Goal: Transaction & Acquisition: Book appointment/travel/reservation

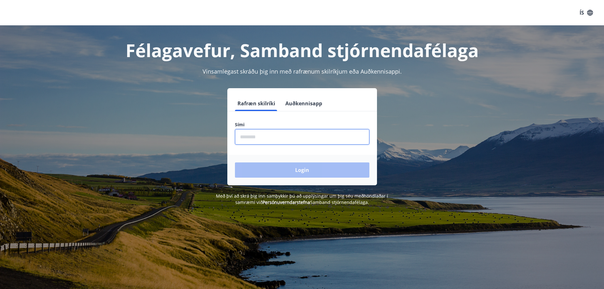
click at [239, 141] on input "phone" at bounding box center [302, 137] width 135 height 16
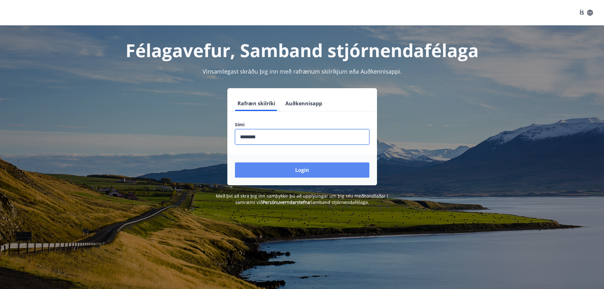
type input "********"
click at [301, 170] on button "Login" at bounding box center [302, 169] width 135 height 15
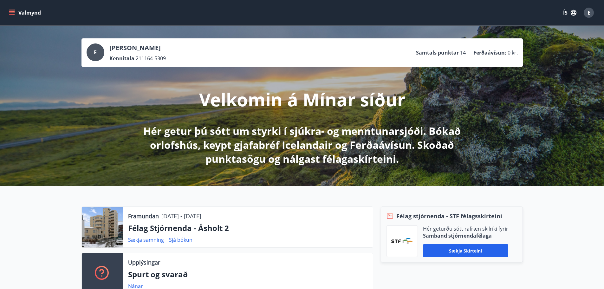
click at [15, 10] on button "Valmynd" at bounding box center [26, 12] width 36 height 11
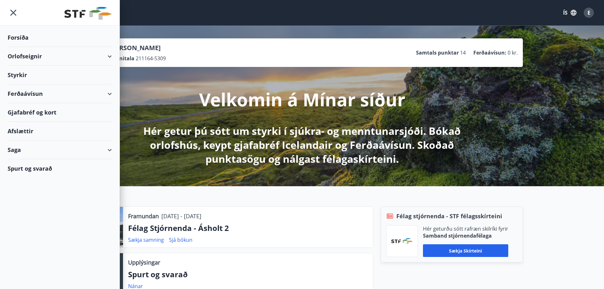
click at [35, 56] on div "Orlofseignir" at bounding box center [60, 56] width 104 height 19
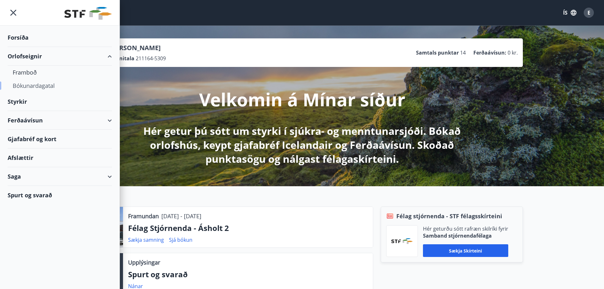
click at [35, 83] on div "Bókunardagatal" at bounding box center [60, 85] width 94 height 13
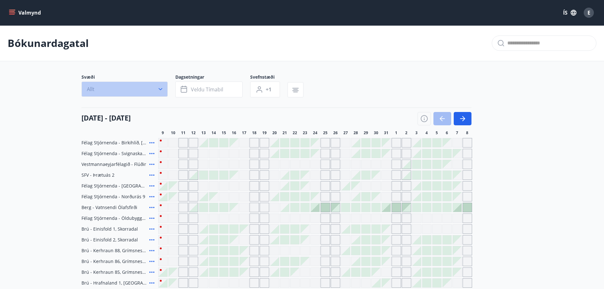
click at [160, 89] on icon "button" at bounding box center [161, 89] width 4 height 2
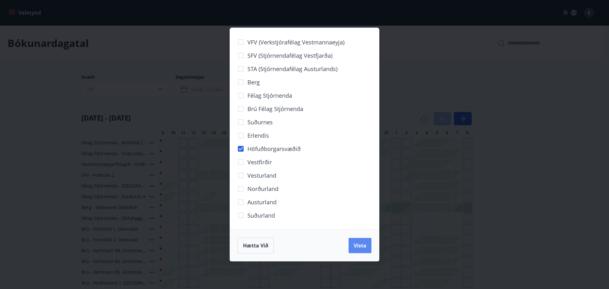
click at [365, 247] on span "Vista" at bounding box center [360, 245] width 13 height 7
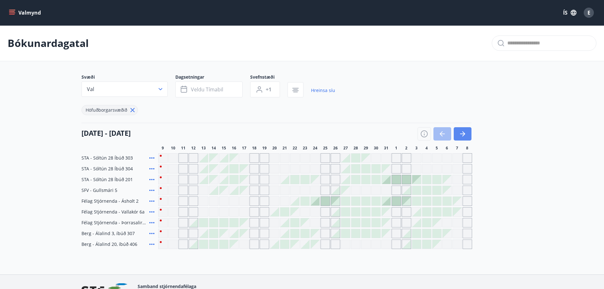
click at [461, 134] on icon "button" at bounding box center [462, 134] width 5 height 1
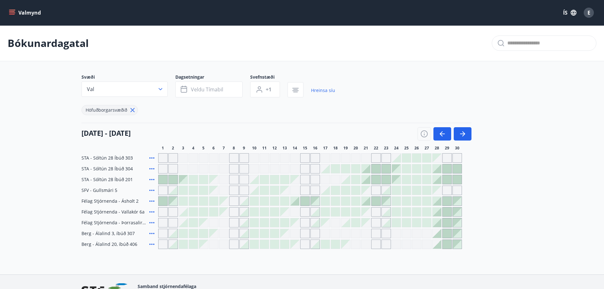
click at [12, 12] on icon "menu" at bounding box center [12, 13] width 6 height 6
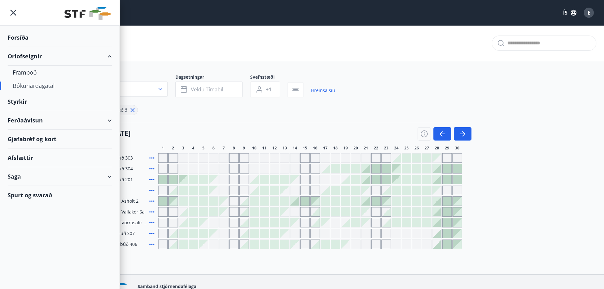
click at [109, 121] on div "Ferðaávísun" at bounding box center [60, 120] width 104 height 19
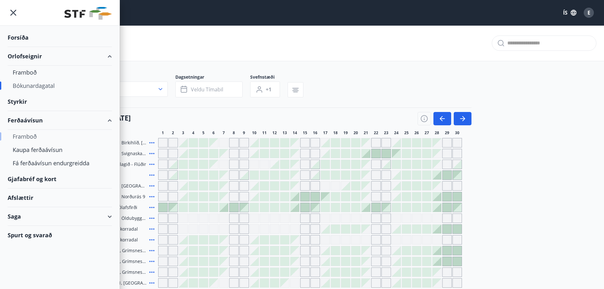
click at [25, 138] on div "Framboð" at bounding box center [60, 136] width 94 height 13
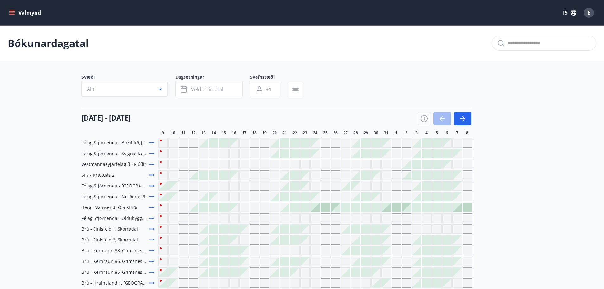
click at [14, 11] on icon "menu" at bounding box center [12, 13] width 6 height 6
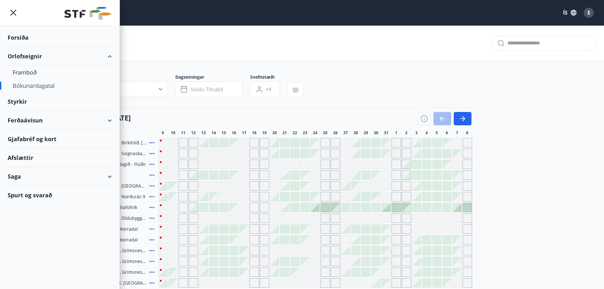
click at [110, 56] on div "Orlofseignir" at bounding box center [60, 56] width 104 height 19
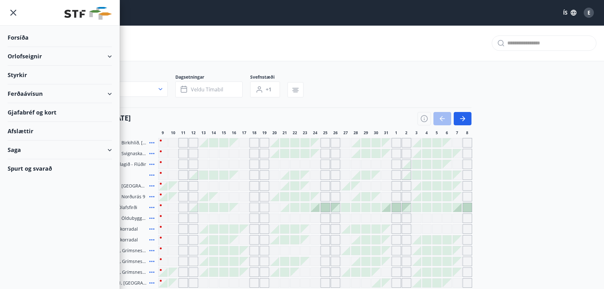
click at [109, 93] on div "Ferðaávísun" at bounding box center [60, 93] width 104 height 19
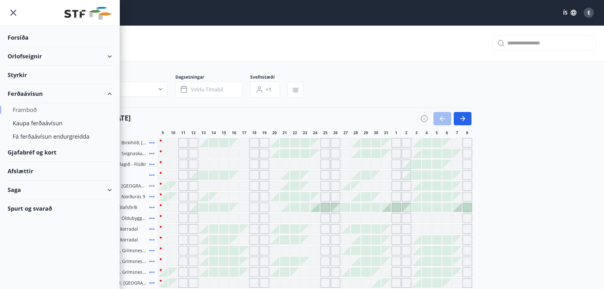
click at [30, 108] on div "Framboð" at bounding box center [60, 109] width 94 height 13
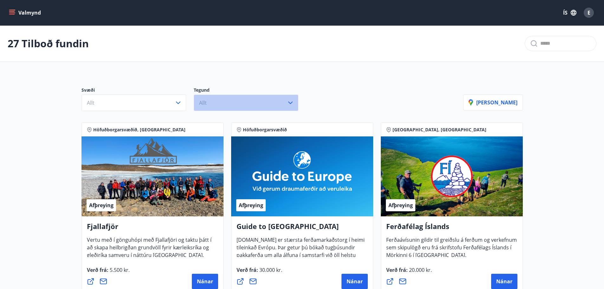
click at [292, 102] on icon "button" at bounding box center [291, 103] width 8 height 8
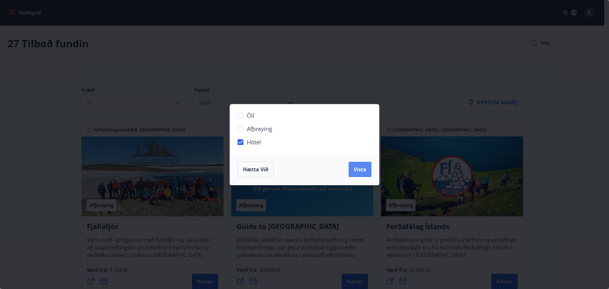
click at [365, 172] on span "Vista" at bounding box center [360, 169] width 13 height 7
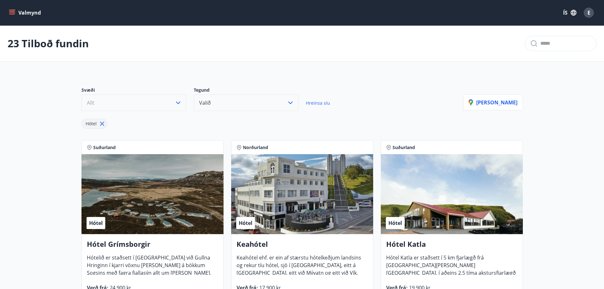
click at [178, 101] on icon "button" at bounding box center [178, 103] width 8 height 8
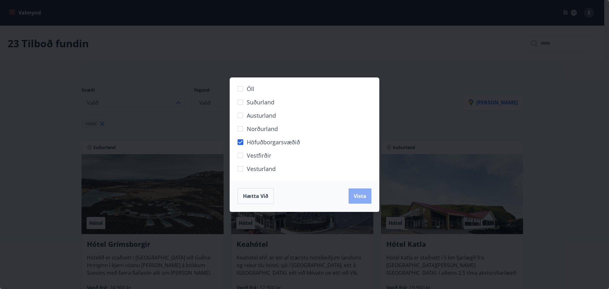
click at [361, 198] on span "Vista" at bounding box center [360, 196] width 13 height 7
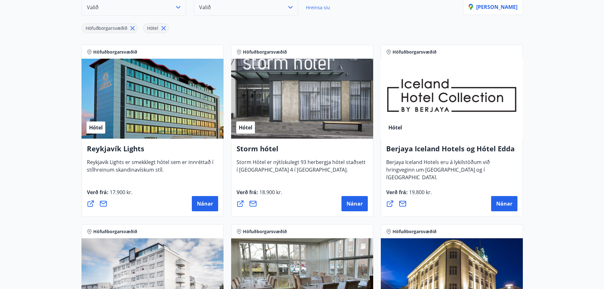
scroll to position [95, 0]
click at [207, 204] on span "Nánar" at bounding box center [205, 203] width 16 height 7
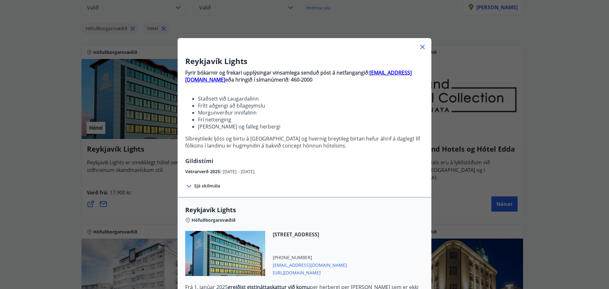
click at [423, 47] on icon at bounding box center [423, 47] width 8 height 8
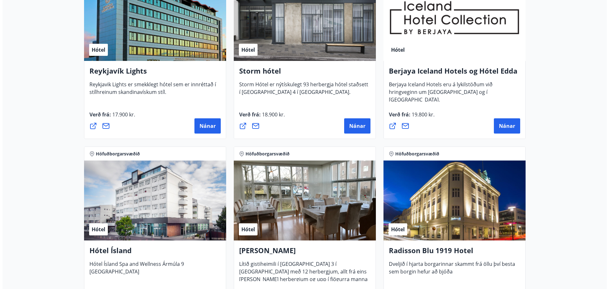
scroll to position [159, 0]
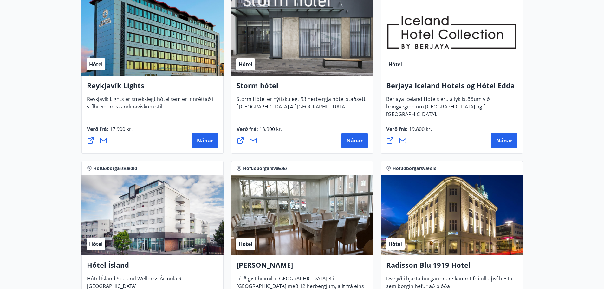
click at [182, 44] on div "Hótel" at bounding box center [153, 36] width 142 height 80
click at [203, 143] on span "Nánar" at bounding box center [205, 140] width 16 height 7
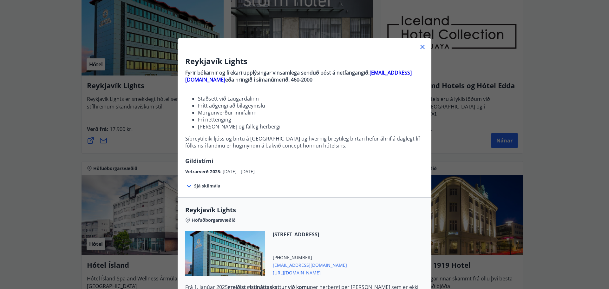
click at [419, 46] on icon at bounding box center [423, 47] width 8 height 8
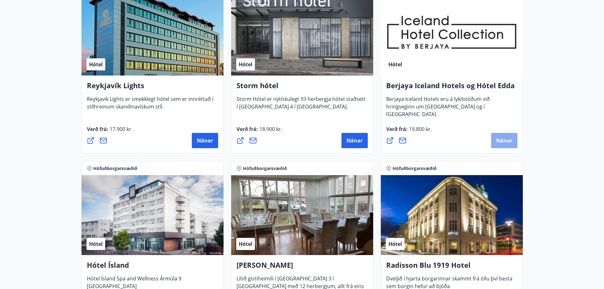
click at [504, 143] on span "Nánar" at bounding box center [504, 140] width 16 height 7
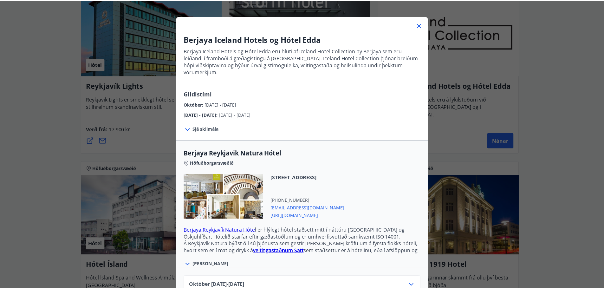
scroll to position [0, 0]
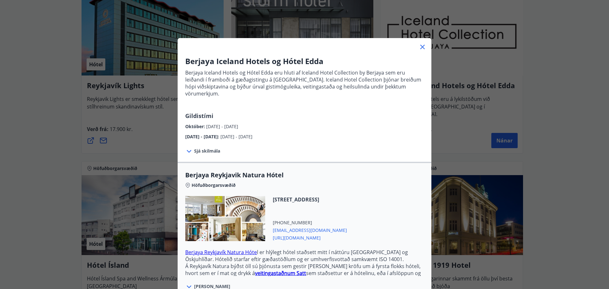
click at [421, 44] on icon at bounding box center [423, 47] width 8 height 8
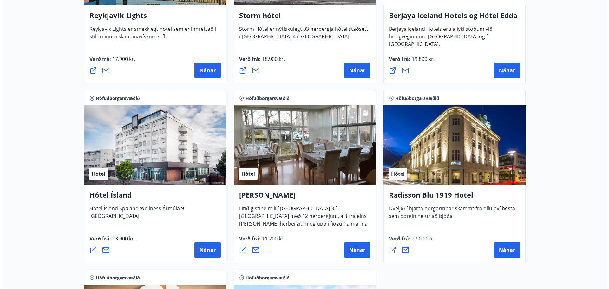
scroll to position [159, 0]
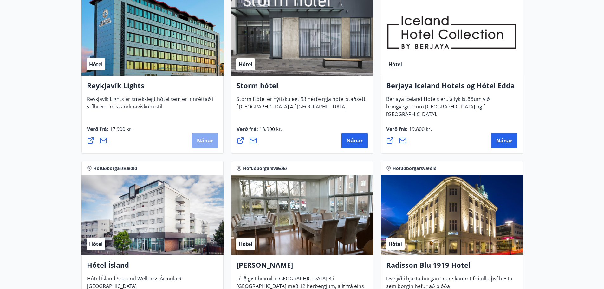
click at [204, 141] on span "Nánar" at bounding box center [205, 140] width 16 height 7
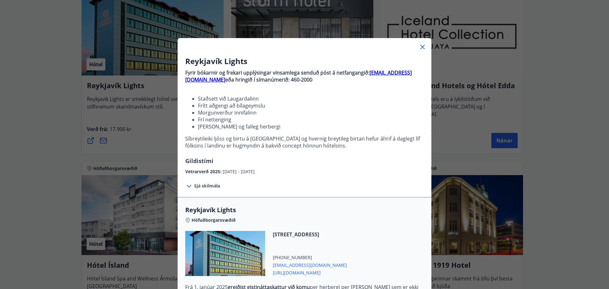
click at [189, 187] on icon at bounding box center [189, 186] width 8 height 8
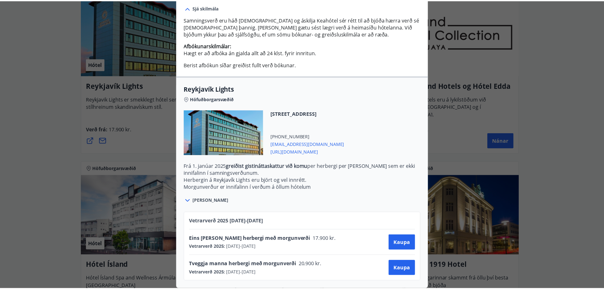
scroll to position [0, 0]
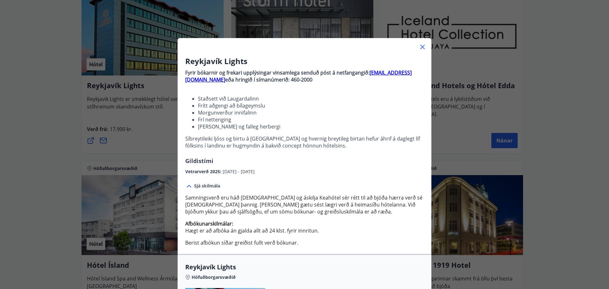
click at [598, 193] on div "Reykjavík Lights Fyrir bókarnir og frekari upplýsingar vinsamlega senduð póst á…" at bounding box center [304, 144] width 609 height 289
click at [419, 46] on icon at bounding box center [423, 47] width 8 height 8
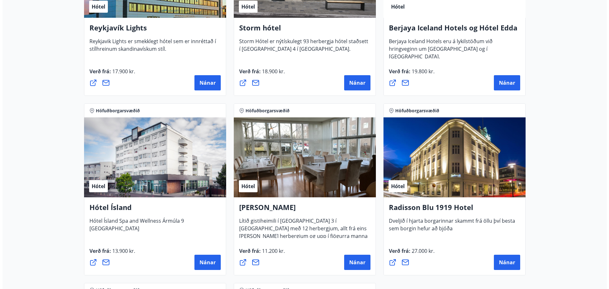
scroll to position [222, 0]
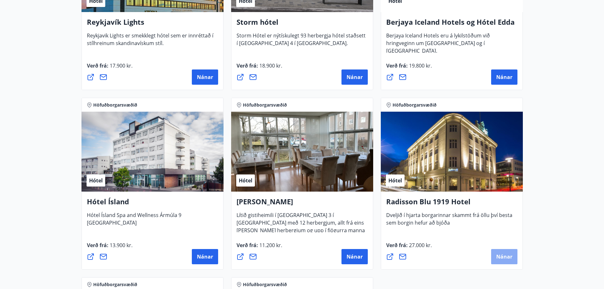
click at [503, 256] on span "Nánar" at bounding box center [504, 256] width 16 height 7
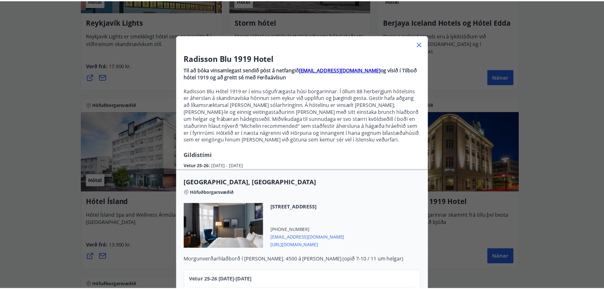
scroll to position [0, 0]
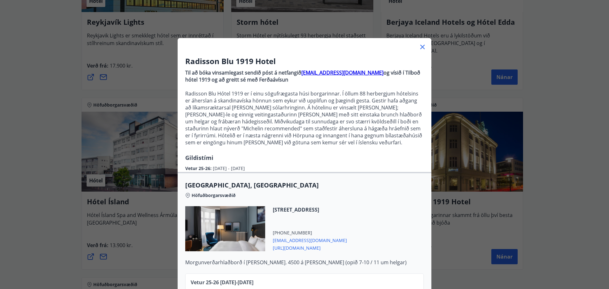
click at [420, 46] on icon at bounding box center [422, 47] width 4 height 4
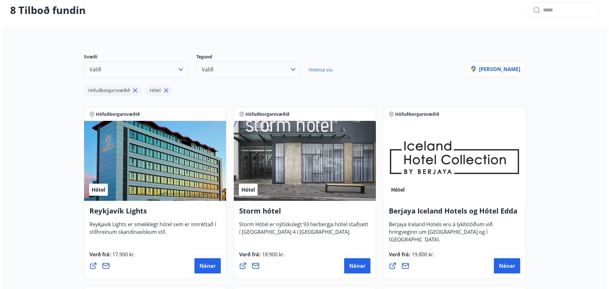
scroll to position [63, 0]
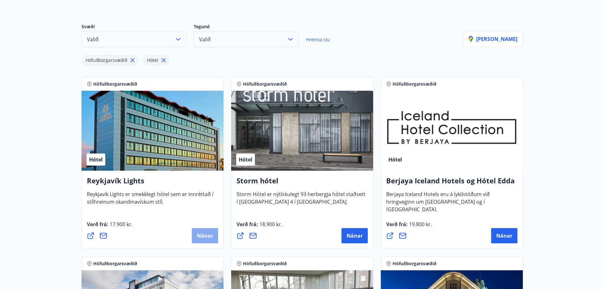
click at [204, 236] on span "Nánar" at bounding box center [205, 235] width 16 height 7
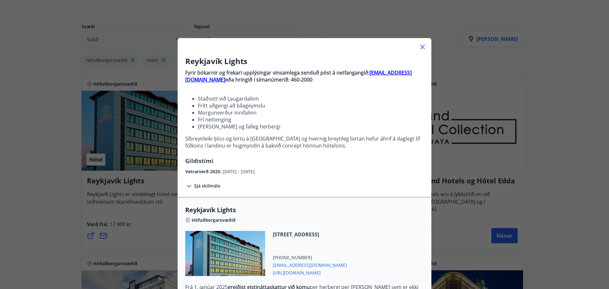
click at [128, 130] on div "Reykjavík Lights Fyrir bókarnir og frekari upplýsingar vinsamlega senduð póst á…" at bounding box center [304, 144] width 609 height 289
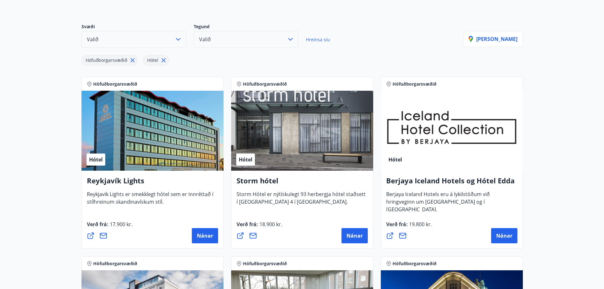
click at [152, 161] on div "Hótel" at bounding box center [153, 131] width 142 height 80
click at [195, 237] on button "Nánar" at bounding box center [205, 235] width 26 height 15
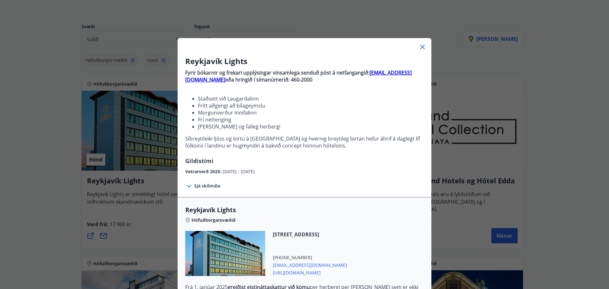
click at [422, 47] on icon at bounding box center [422, 47] width 1 height 1
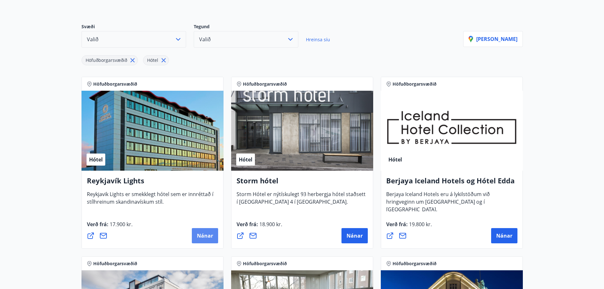
click at [204, 237] on span "Nánar" at bounding box center [205, 235] width 16 height 7
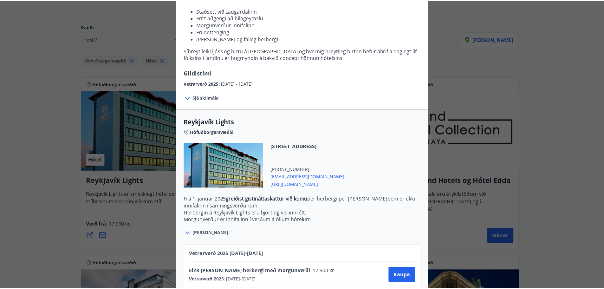
scroll to position [95, 0]
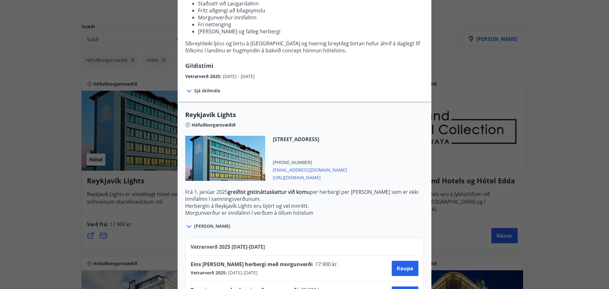
click at [469, 19] on div "Reykjavík Lights Fyrir bókarnir og frekari upplýsingar vinsamlega senduð póst á…" at bounding box center [304, 49] width 609 height 289
